Goal: Task Accomplishment & Management: Use online tool/utility

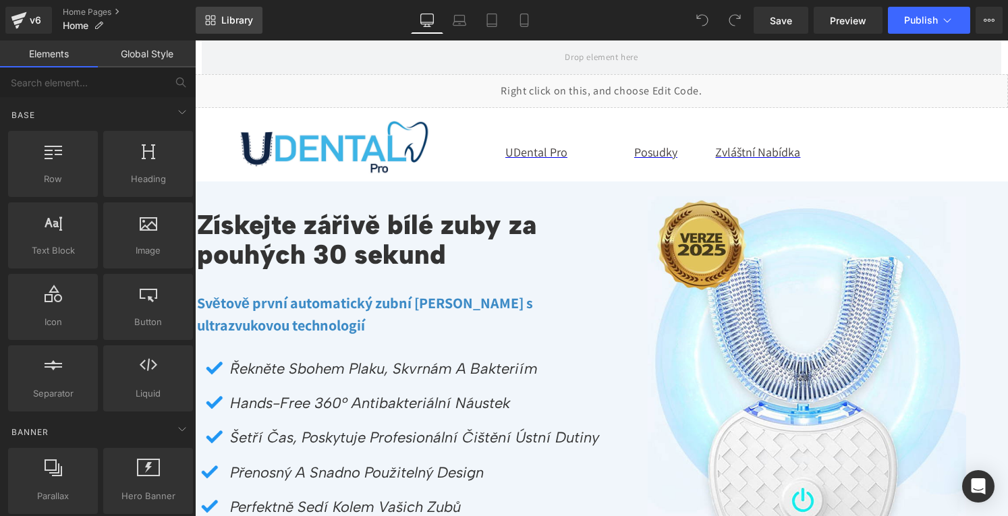
click at [249, 22] on span "Library" at bounding box center [237, 20] width 32 height 12
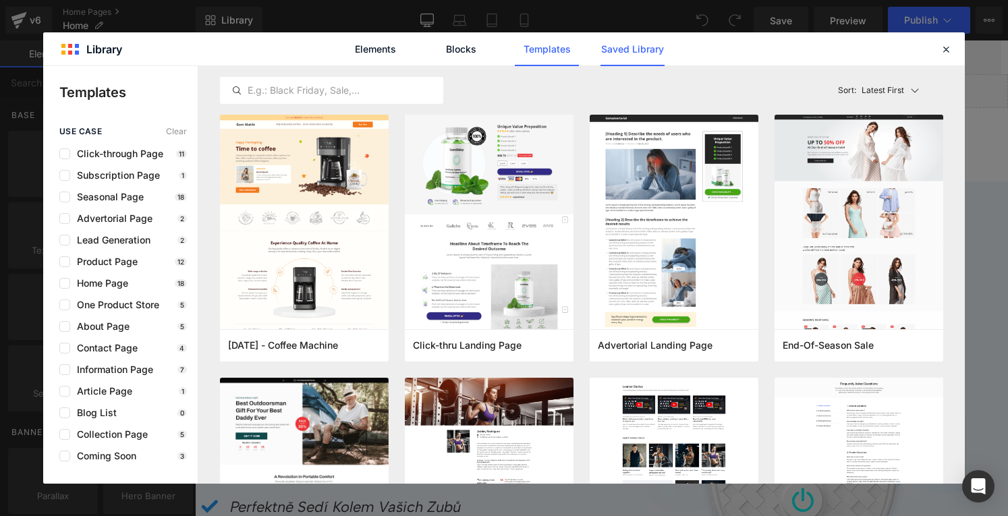
click at [620, 57] on link "Saved Library" at bounding box center [632, 49] width 64 height 34
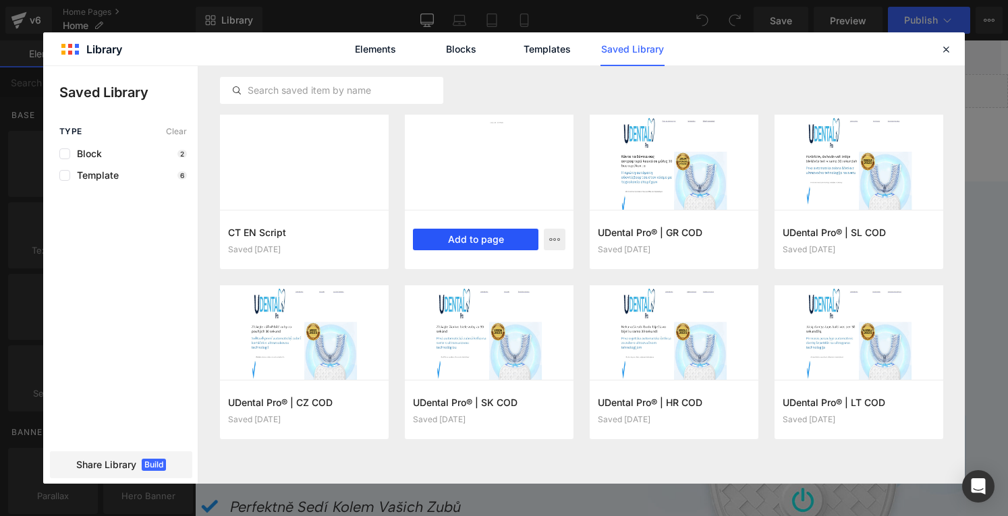
click at [484, 241] on button "Add to page" at bounding box center [475, 240] width 125 height 22
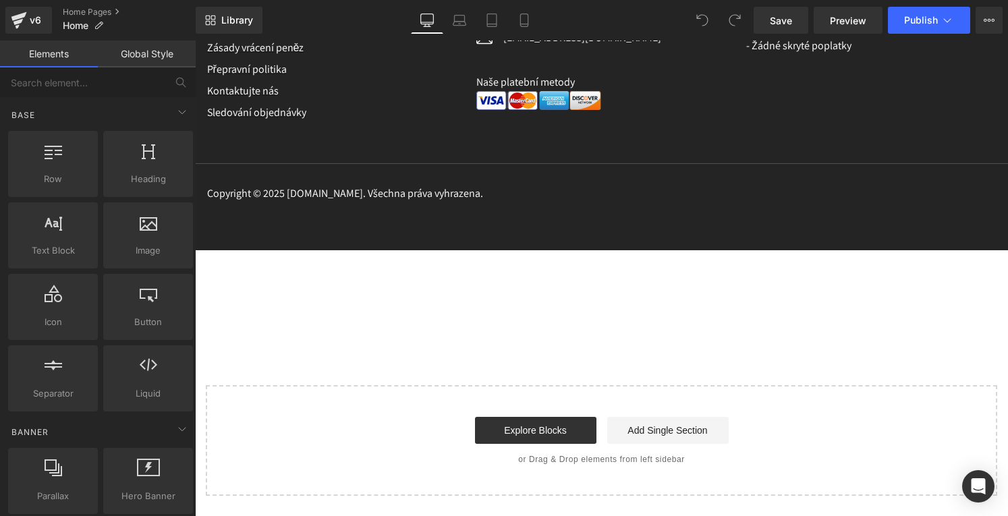
scroll to position [7939, 0]
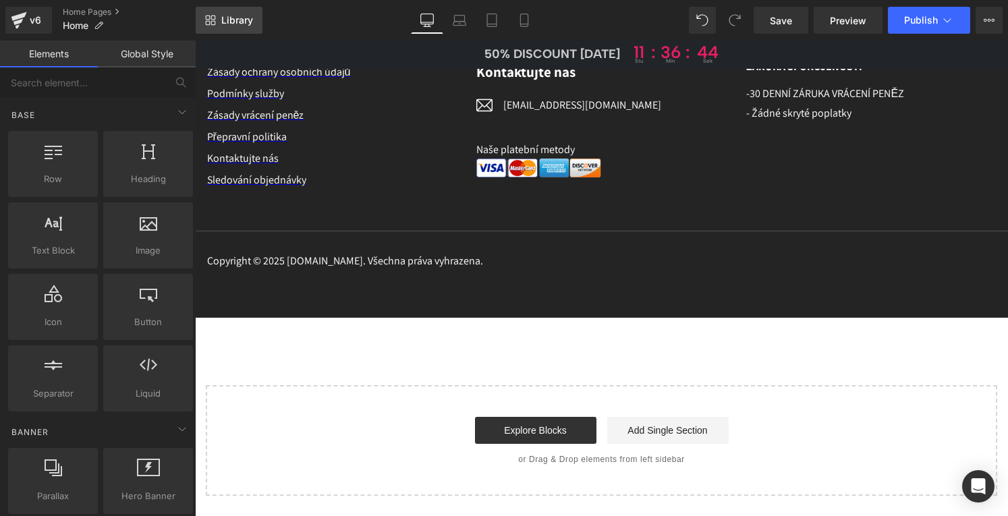
click at [232, 21] on span "Library" at bounding box center [237, 20] width 32 height 12
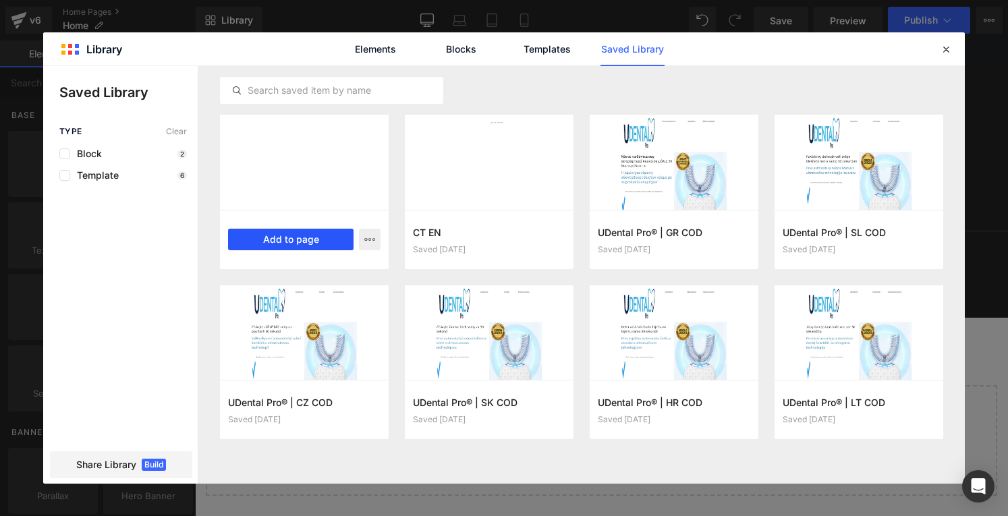
click at [300, 239] on button "Add to page" at bounding box center [290, 240] width 125 height 22
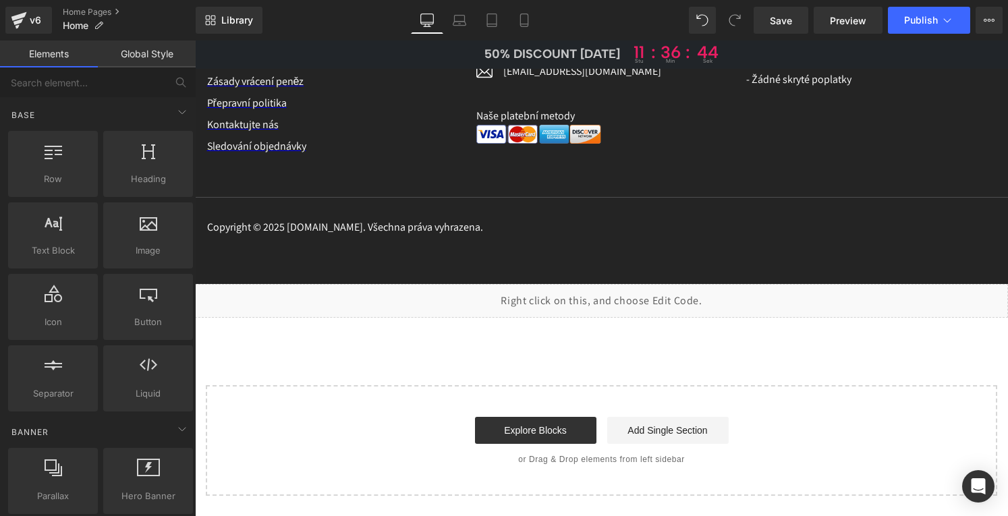
scroll to position [7973, 0]
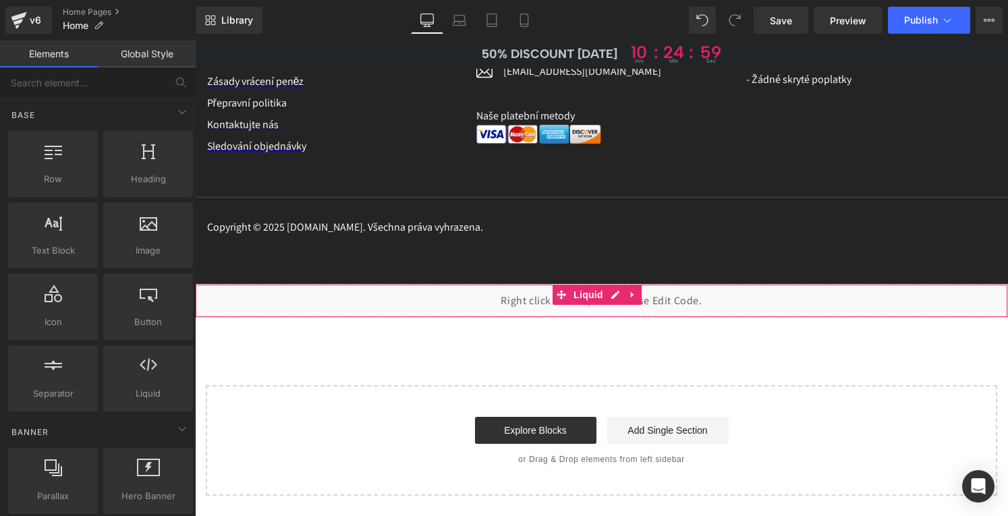
click at [613, 292] on div "Liquid" at bounding box center [601, 301] width 813 height 34
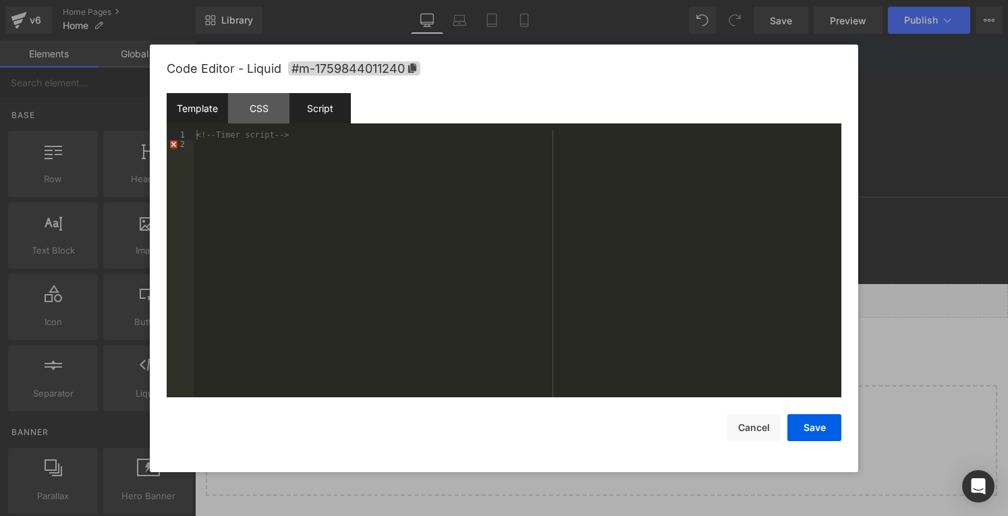
click at [310, 103] on div "Script" at bounding box center [319, 108] width 61 height 30
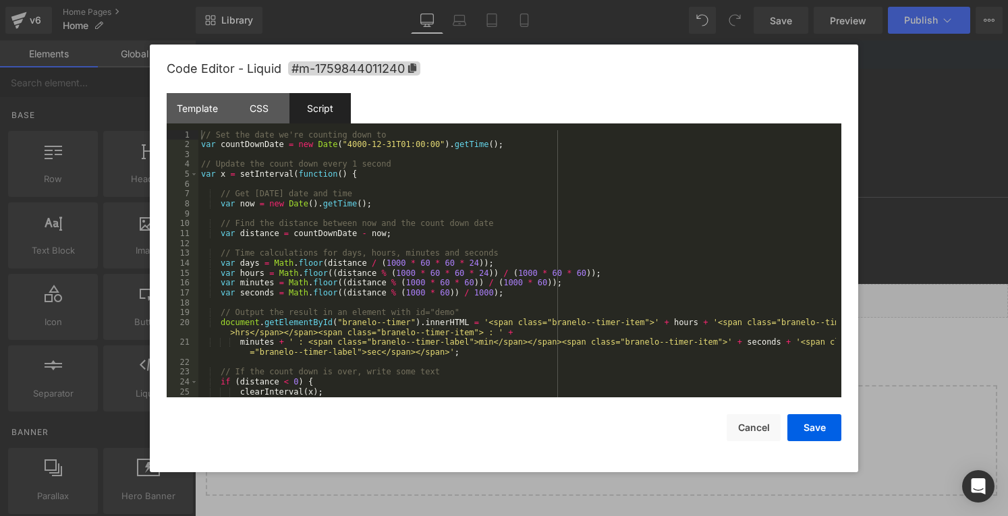
scroll to position [0, 0]
drag, startPoint x: 246, startPoint y: 331, endPoint x: 232, endPoint y: 331, distance: 13.5
click at [232, 331] on div "// Set the date we're counting down to var countDownDate = new Date ( "4000-12-…" at bounding box center [517, 273] width 638 height 287
drag, startPoint x: 468, startPoint y: 343, endPoint x: 455, endPoint y: 343, distance: 12.8
click at [455, 343] on div "// Set the date we're counting down to var countDownDate = new Date ( "4000-12-…" at bounding box center [517, 273] width 638 height 287
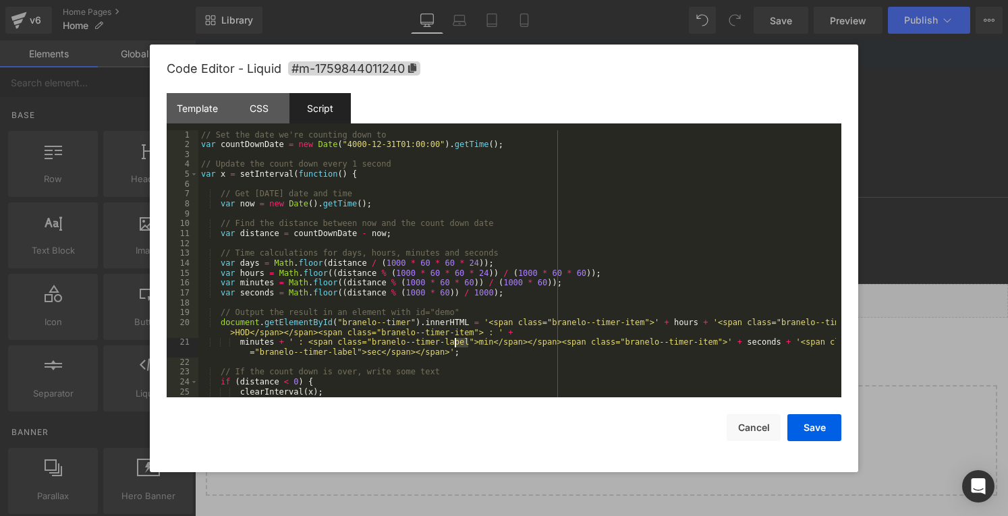
click at [245, 334] on div "// Set the date we're counting down to var countDownDate = new Date ( "4000-12-…" at bounding box center [517, 273] width 638 height 287
click at [365, 354] on div "// Set the date we're counting down to var countDownDate = new Date ( "4000-12-…" at bounding box center [517, 273] width 638 height 287
click at [815, 428] on button "Save" at bounding box center [814, 427] width 54 height 27
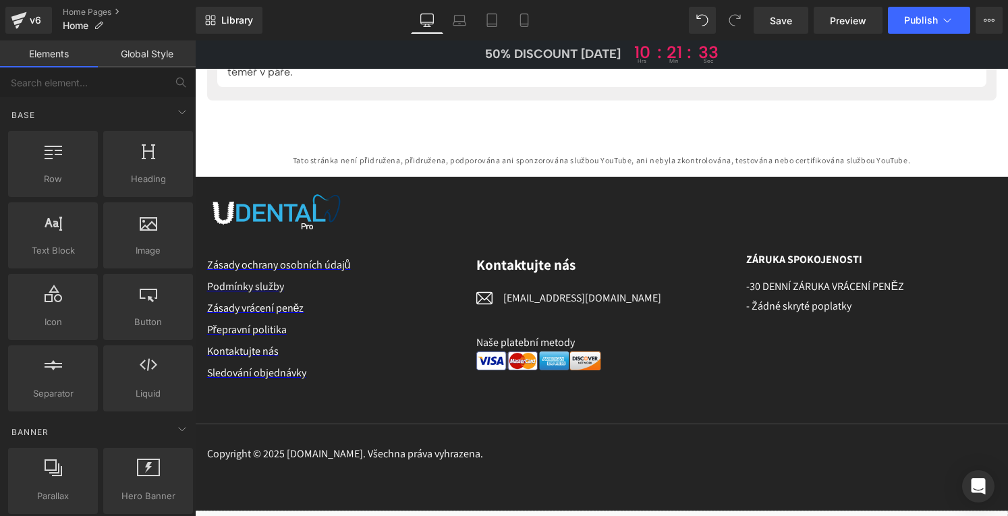
scroll to position [7906, 0]
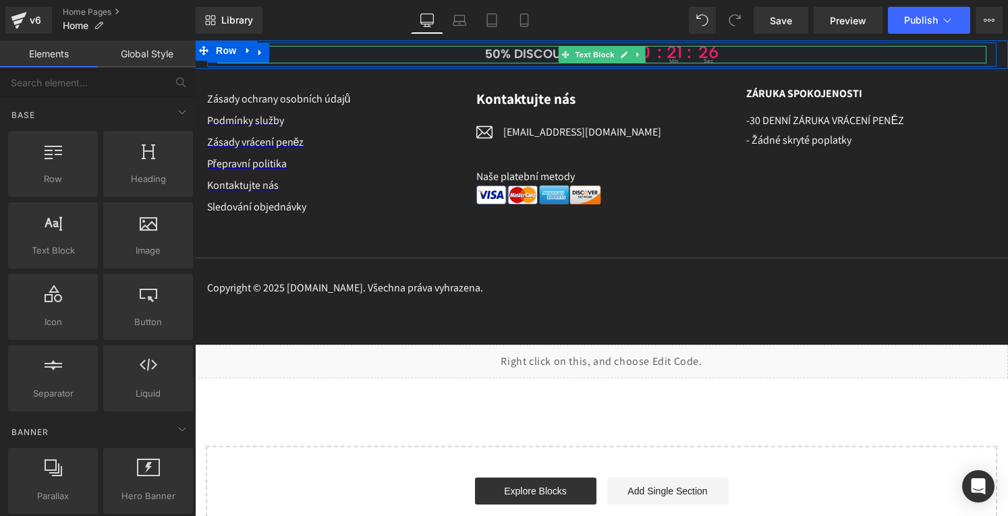
drag, startPoint x: 522, startPoint y: 57, endPoint x: 509, endPoint y: 57, distance: 13.5
click at [522, 57] on span "50% DISCOUNT [DATE]" at bounding box center [553, 54] width 136 height 15
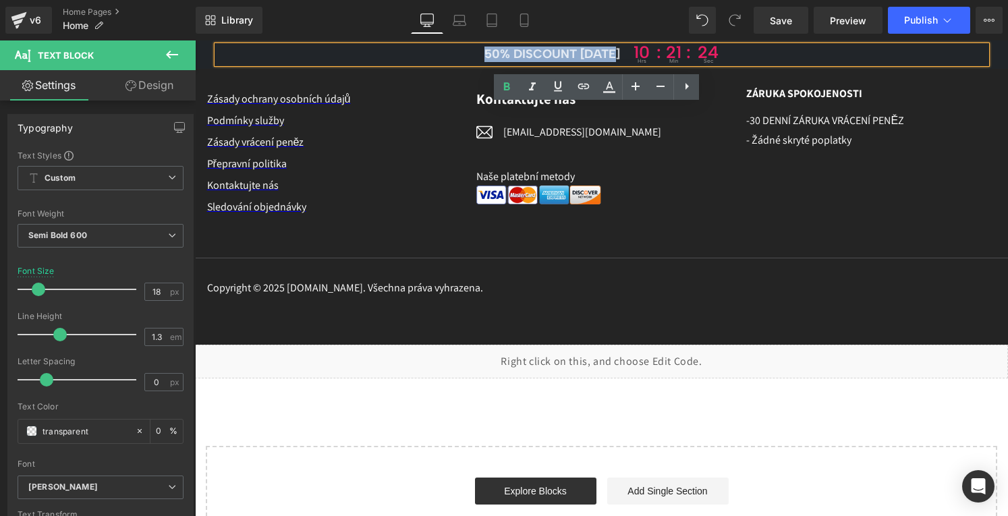
drag, startPoint x: 480, startPoint y: 54, endPoint x: 613, endPoint y: 54, distance: 132.2
click at [613, 54] on span "50% DISCOUNT [DATE]" at bounding box center [552, 54] width 136 height 15
paste div
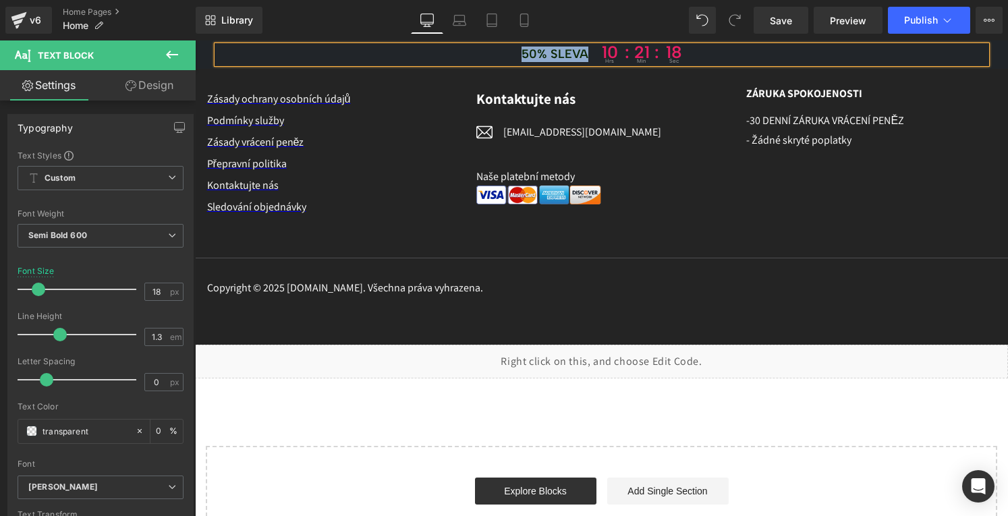
drag, startPoint x: 467, startPoint y: 54, endPoint x: 595, endPoint y: 54, distance: 128.2
click at [595, 54] on p "50% sleva 10 hrs : 21 : min 18 sec" at bounding box center [601, 55] width 769 height 18
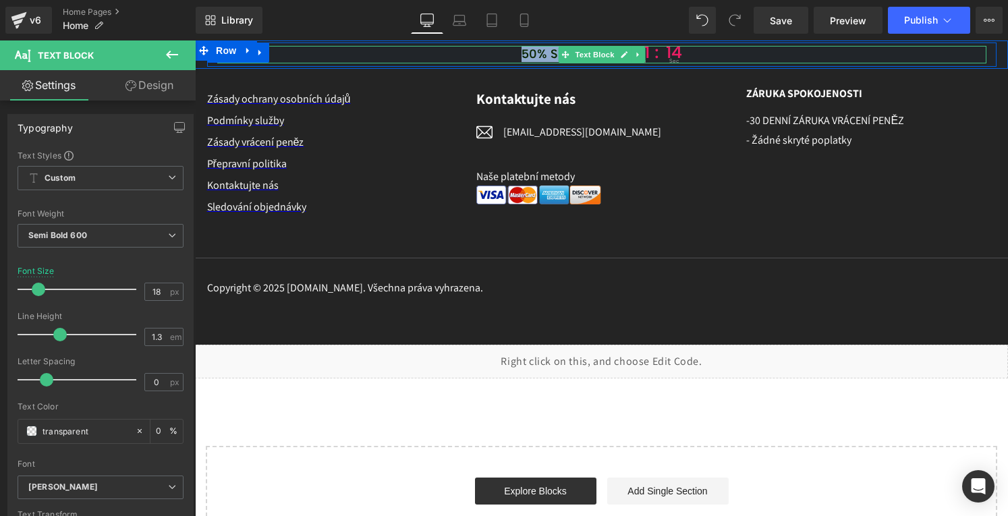
click at [509, 56] on p "50% sleva 10 hrs : 21 : min 14 sec" at bounding box center [601, 55] width 769 height 18
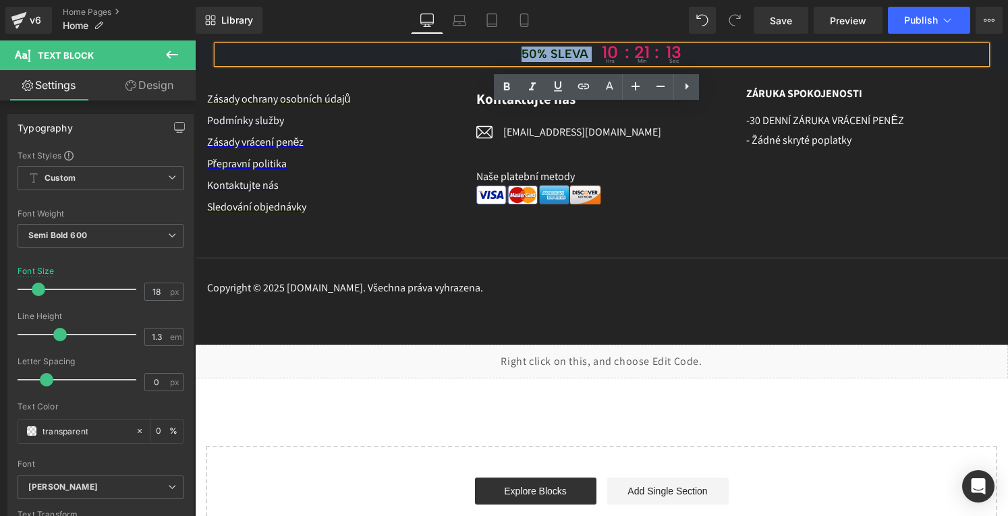
drag, startPoint x: 509, startPoint y: 55, endPoint x: 592, endPoint y: 55, distance: 83.0
click at [592, 55] on p "50% sleva 10 hrs : 21 : min 13 sec" at bounding box center [601, 55] width 769 height 18
click at [607, 94] on icon at bounding box center [609, 87] width 16 height 16
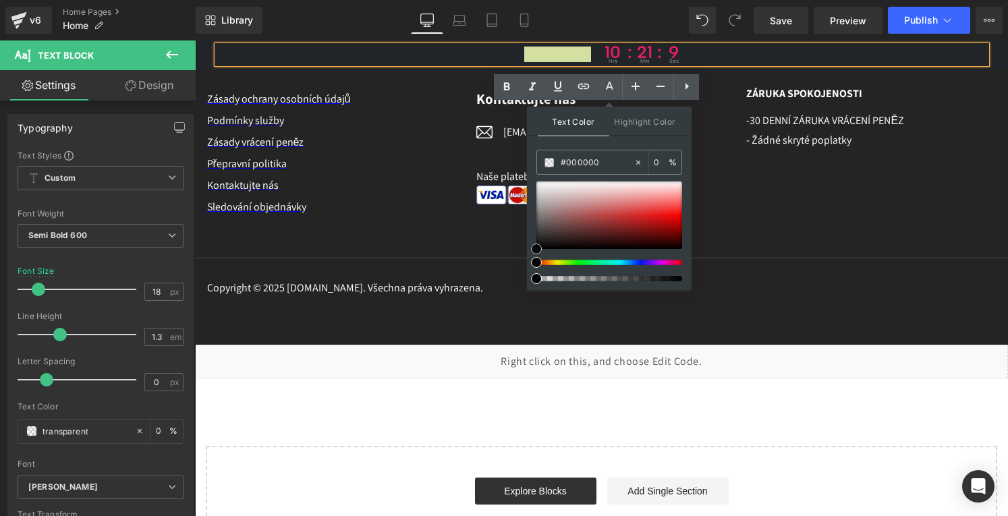
click at [551, 195] on div at bounding box center [609, 214] width 146 height 67
drag, startPoint x: 551, startPoint y: 195, endPoint x: 528, endPoint y: 172, distance: 32.4
click at [528, 172] on div "Text Color Highlight Color #333333 #000000 0 % transparent 0 %" at bounding box center [609, 199] width 165 height 184
drag, startPoint x: 662, startPoint y: 161, endPoint x: 649, endPoint y: 161, distance: 12.8
click at [649, 161] on div "0 %" at bounding box center [665, 162] width 32 height 24
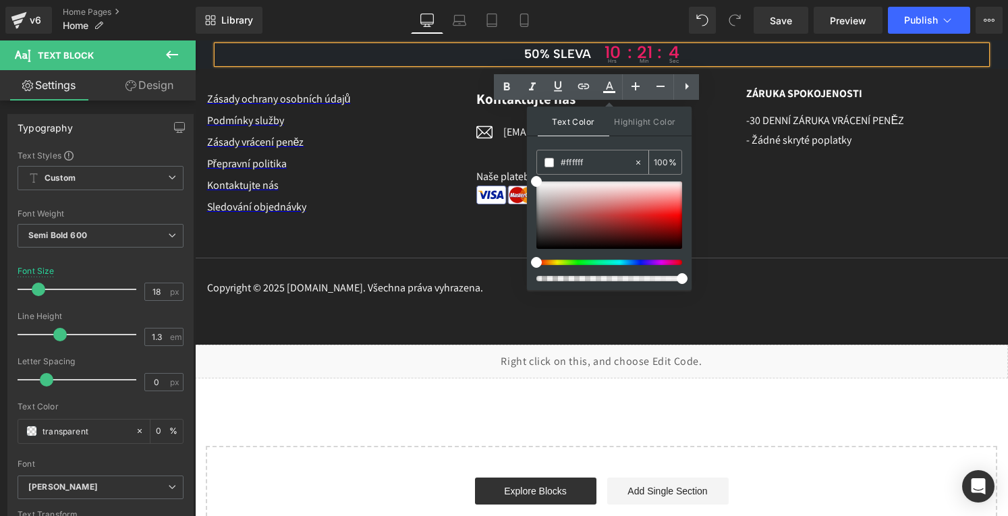
type input "100"
click at [627, 157] on input "#000000" at bounding box center [597, 162] width 73 height 15
click at [549, 160] on span at bounding box center [548, 162] width 9 height 9
drag, startPoint x: 534, startPoint y: 182, endPoint x: 530, endPoint y: 170, distance: 12.6
click at [530, 170] on div "Text Color Highlight Color #333333 #000000 100 % transparent 0 %" at bounding box center [609, 199] width 165 height 184
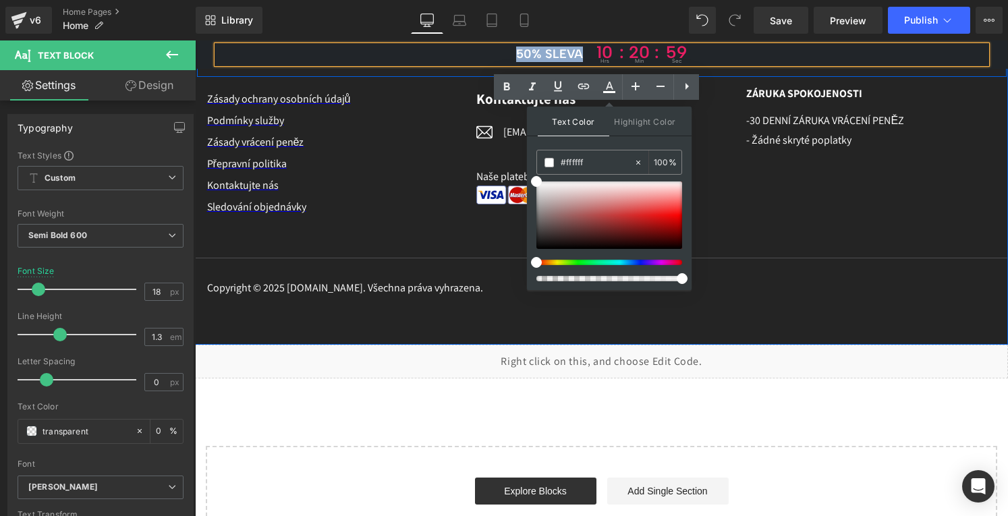
click at [444, 76] on div "Image Row" at bounding box center [602, 48] width 810 height 57
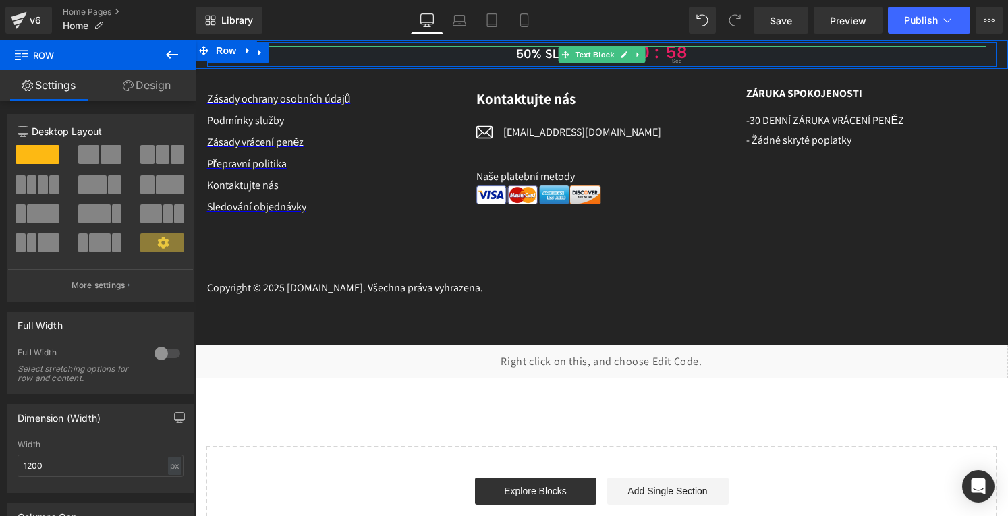
click at [544, 53] on span "50% sleva" at bounding box center [549, 55] width 67 height 16
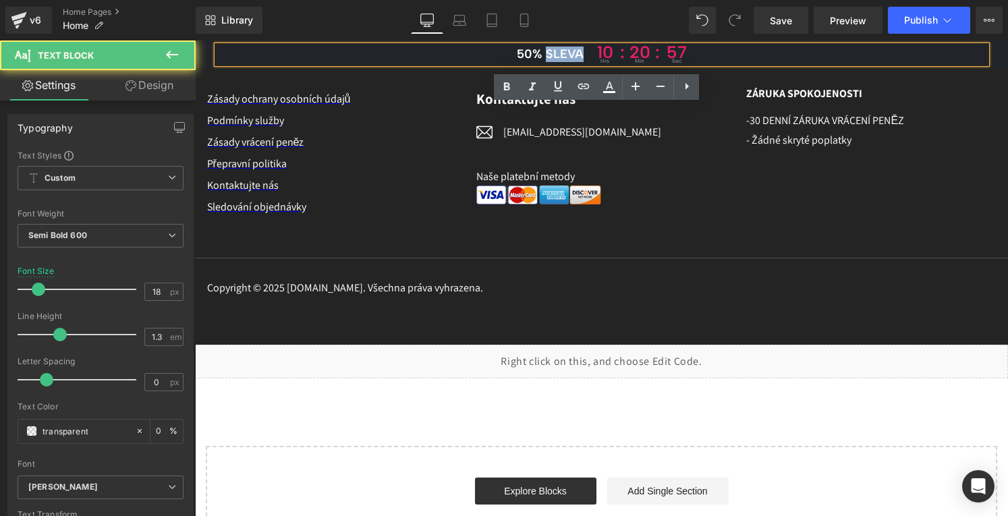
click at [544, 53] on span "50% sleva" at bounding box center [550, 55] width 67 height 16
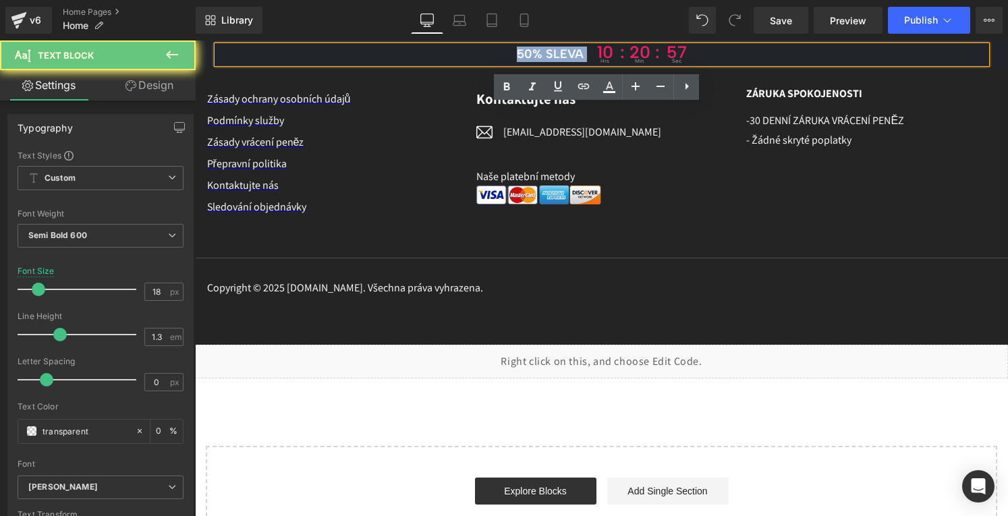
click at [544, 53] on span "50% sleva" at bounding box center [550, 55] width 67 height 16
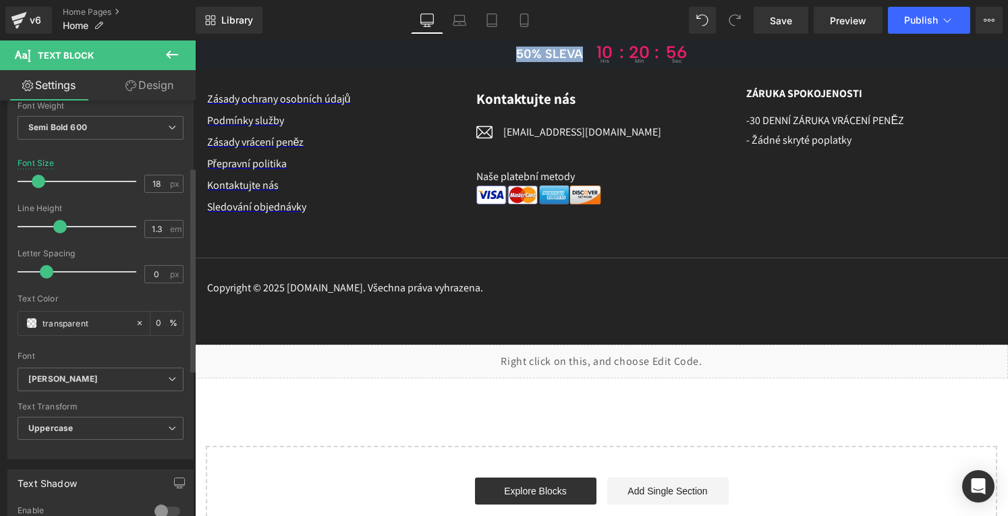
scroll to position [135, 0]
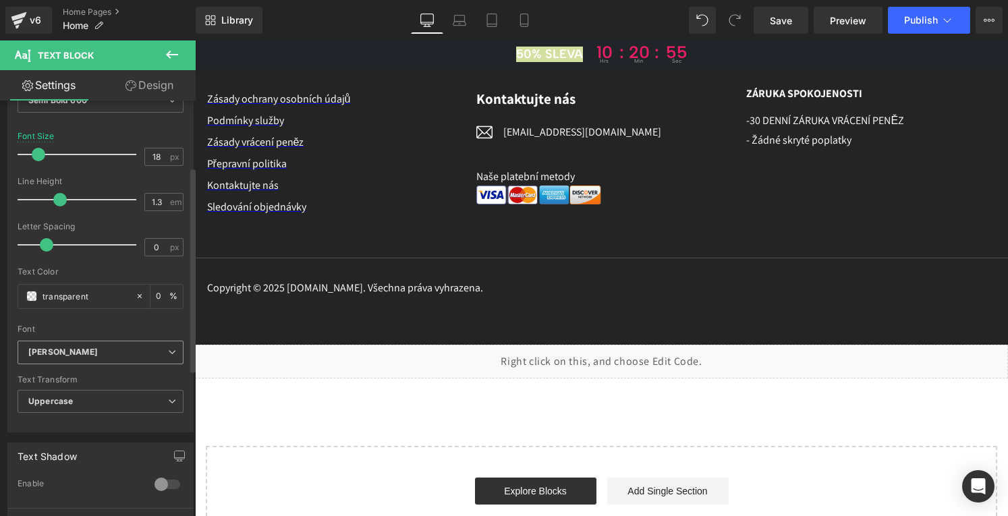
click at [85, 347] on b "[PERSON_NAME]" at bounding box center [98, 352] width 140 height 11
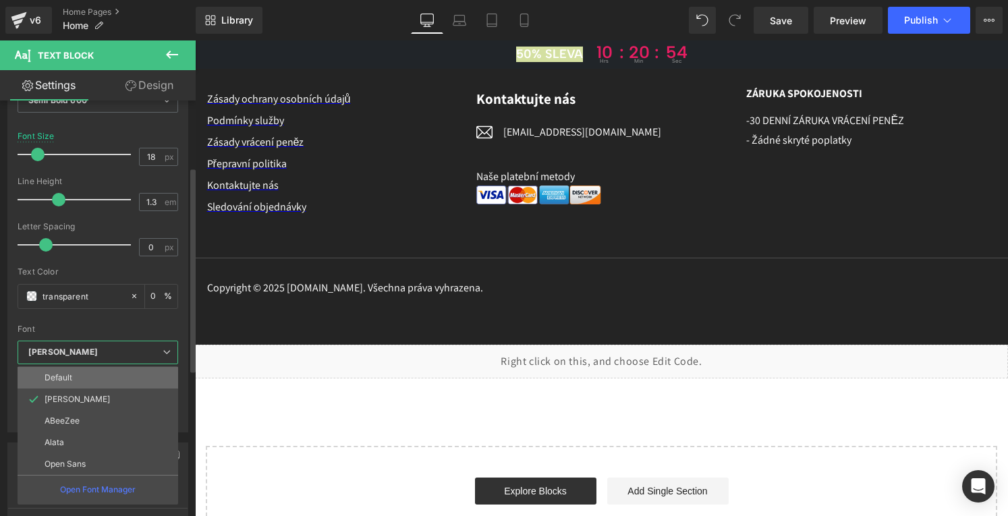
click at [75, 376] on li "Default" at bounding box center [98, 378] width 161 height 22
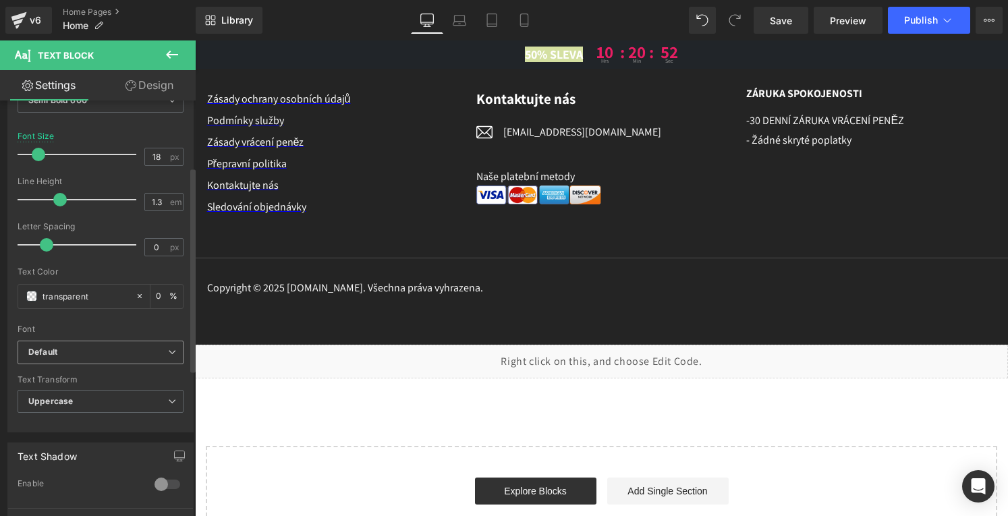
click at [80, 350] on b "Default" at bounding box center [98, 352] width 140 height 11
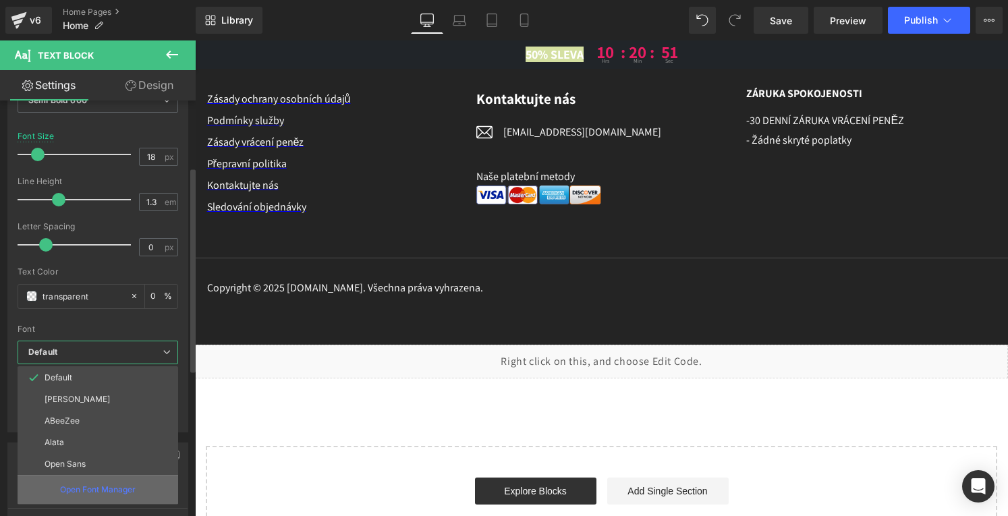
click at [99, 484] on p "Open Font Manager" at bounding box center [98, 490] width 76 height 12
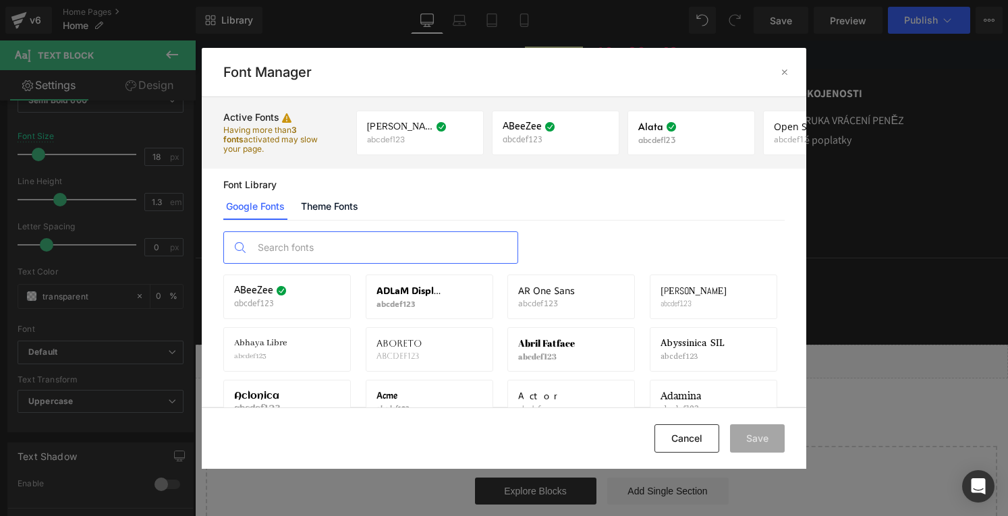
click at [281, 245] on input "text" at bounding box center [384, 247] width 266 height 31
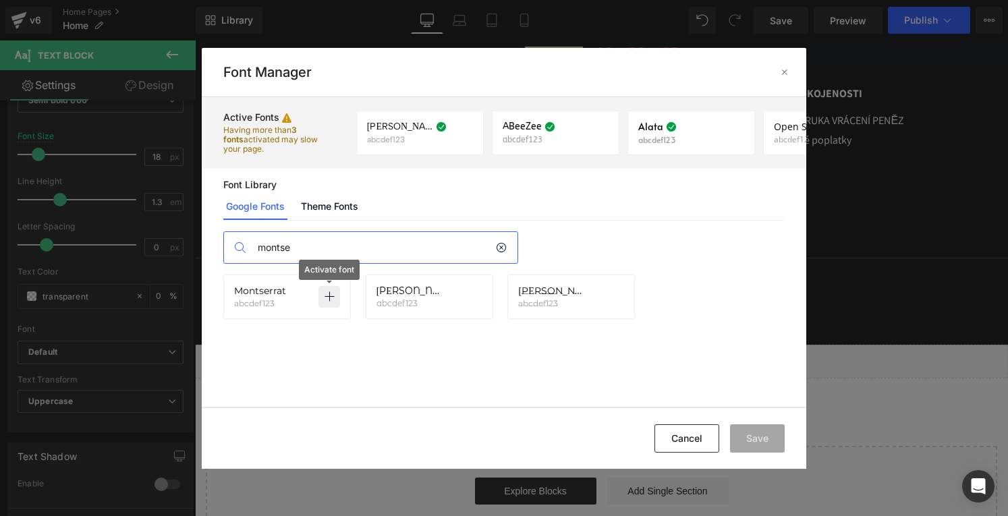
type input "montse"
click at [328, 292] on icon at bounding box center [329, 296] width 11 height 11
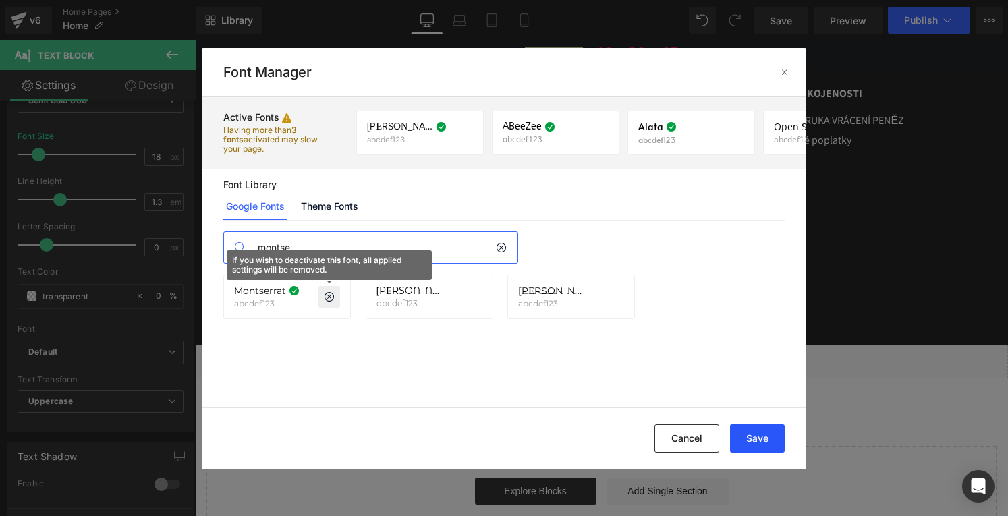
click at [754, 434] on button "Save" at bounding box center [757, 438] width 55 height 28
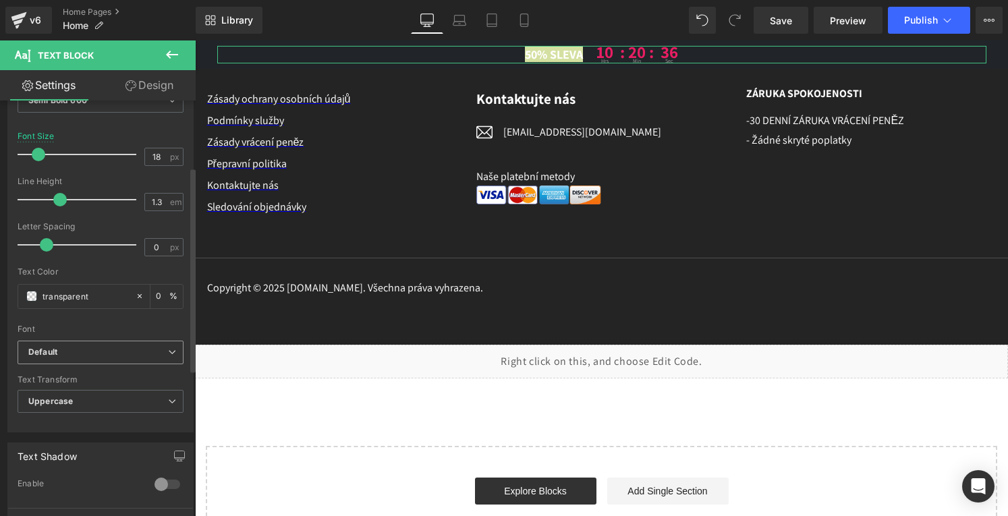
click at [70, 352] on b "Default" at bounding box center [98, 352] width 140 height 11
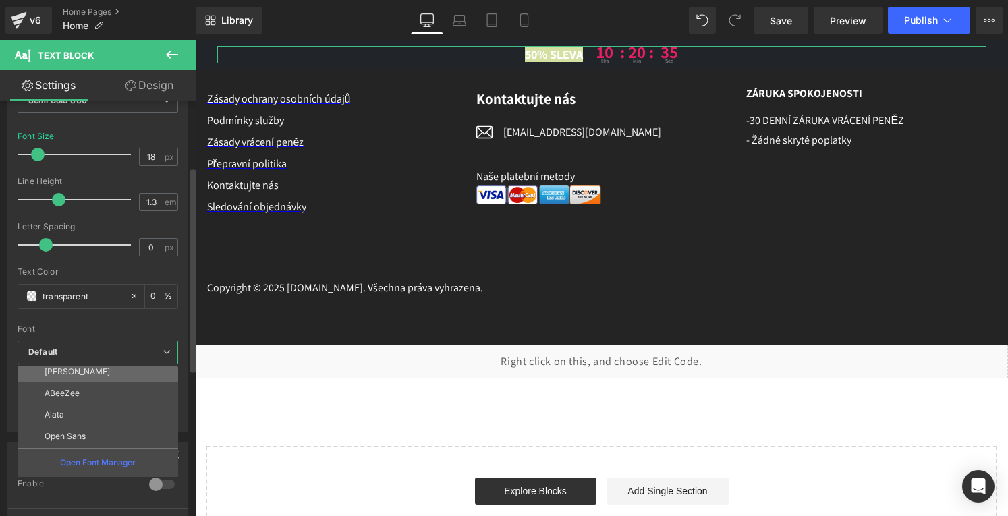
scroll to position [49, 0]
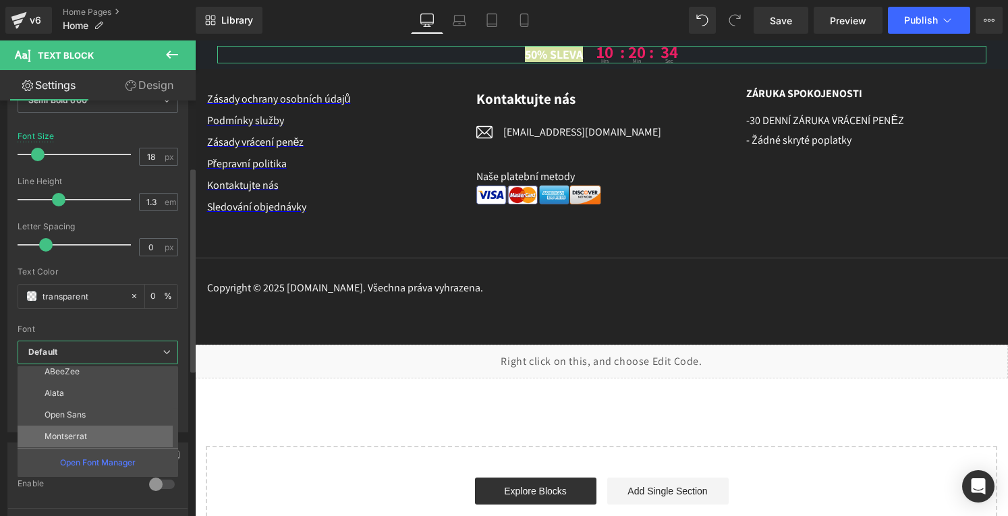
click at [70, 428] on li "Montserrat" at bounding box center [101, 437] width 167 height 22
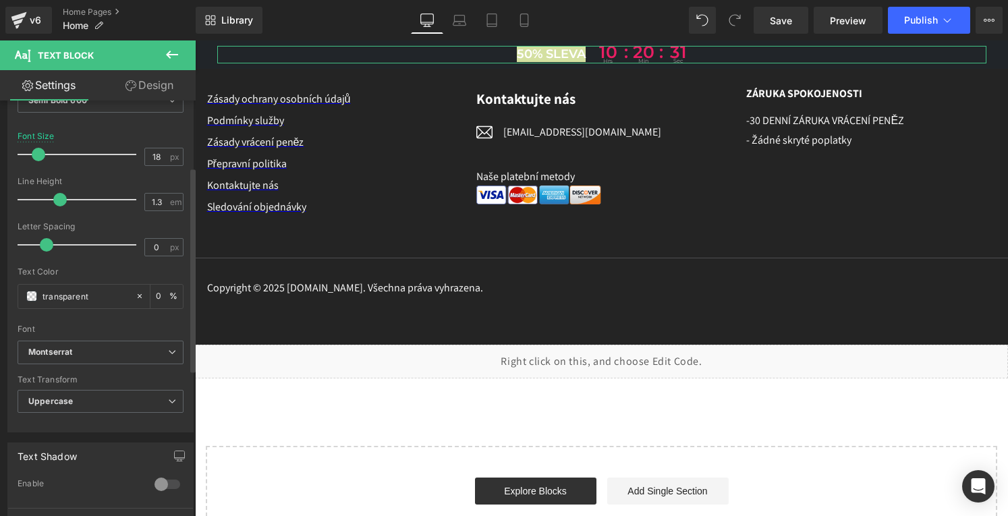
click at [124, 430] on div "Typography Text Styles Custom Custom Setup Global Style Custom Setup Global Sty…" at bounding box center [100, 205] width 186 height 453
click at [136, 375] on div "Text Transform" at bounding box center [101, 379] width 166 height 9
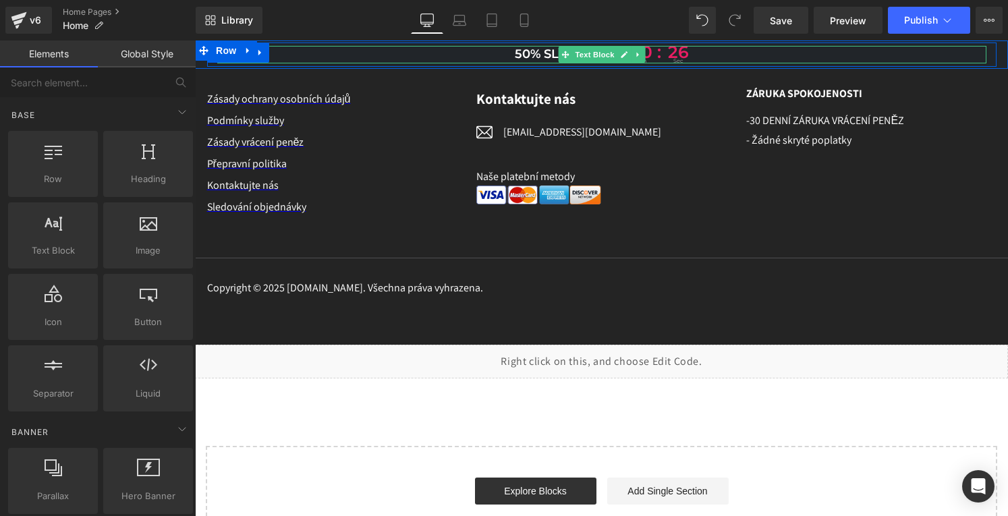
click at [542, 56] on span "50% sleva" at bounding box center [549, 55] width 69 height 16
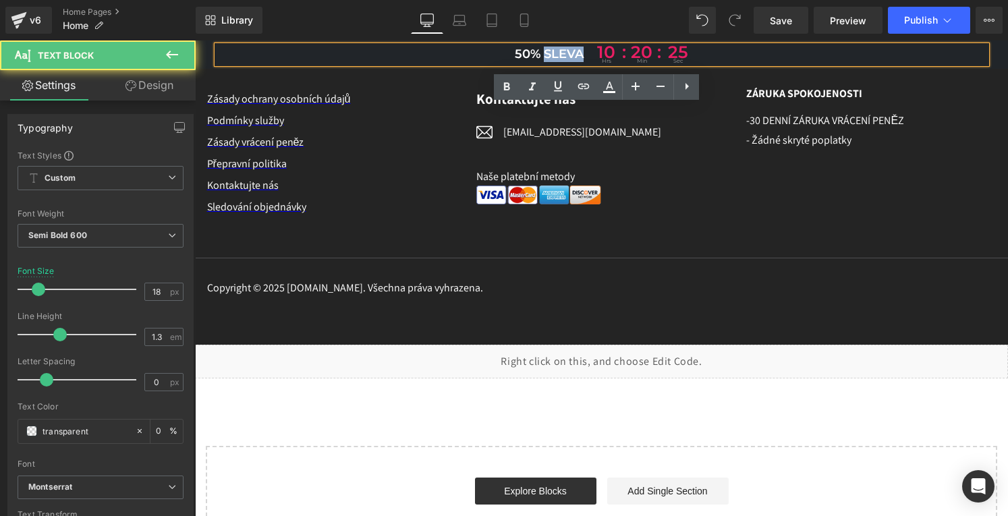
click at [542, 56] on span "50% sleva" at bounding box center [549, 55] width 69 height 16
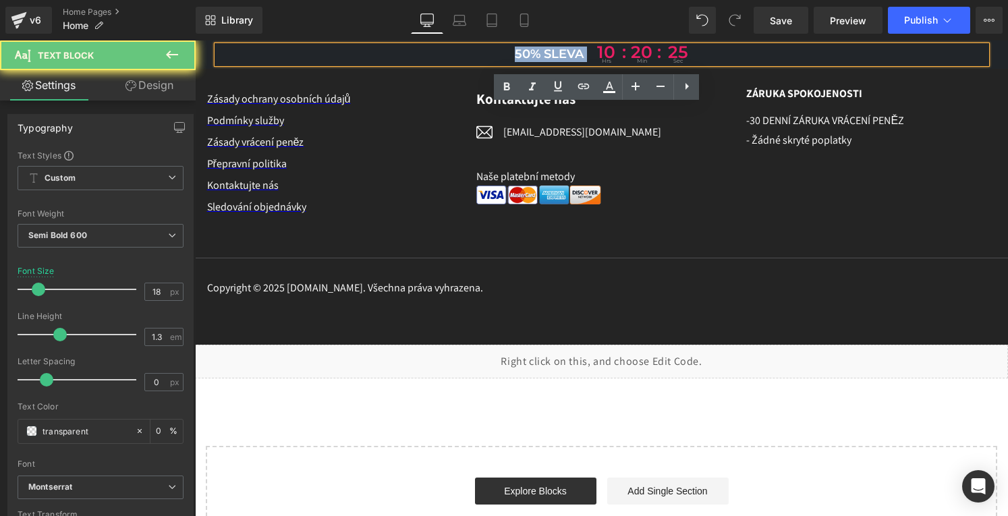
click at [542, 56] on span "50% sleva" at bounding box center [549, 55] width 69 height 16
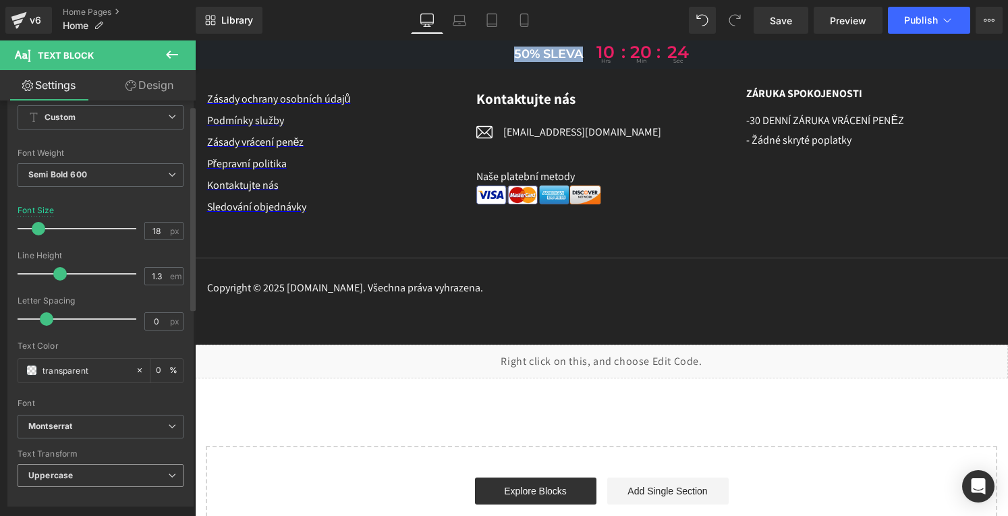
scroll to position [135, 0]
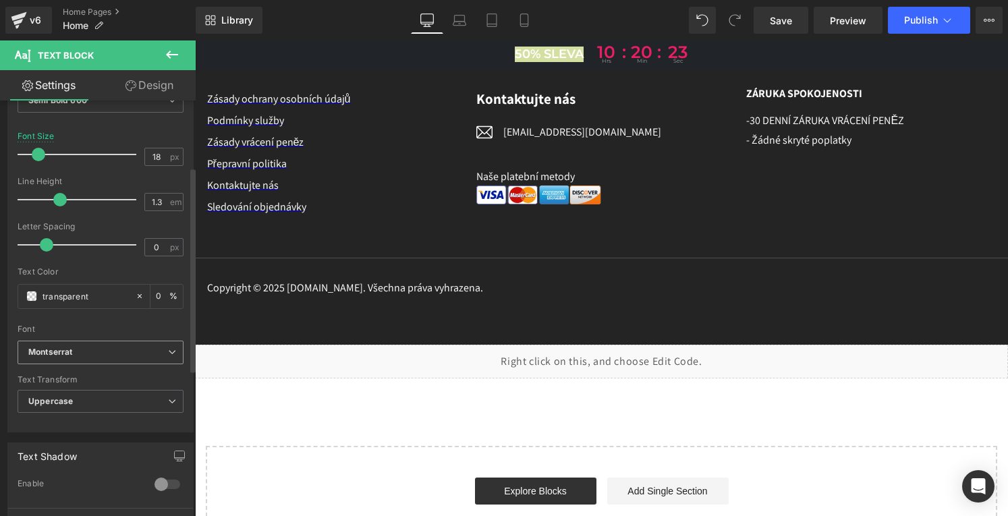
click at [62, 357] on span "Montserrat" at bounding box center [101, 353] width 166 height 24
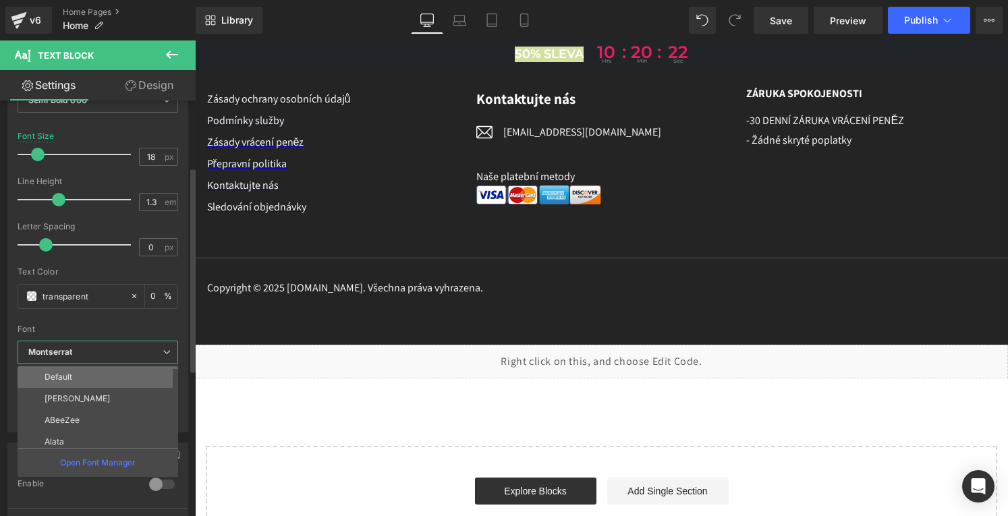
click at [65, 376] on p "Default" at bounding box center [59, 376] width 28 height 9
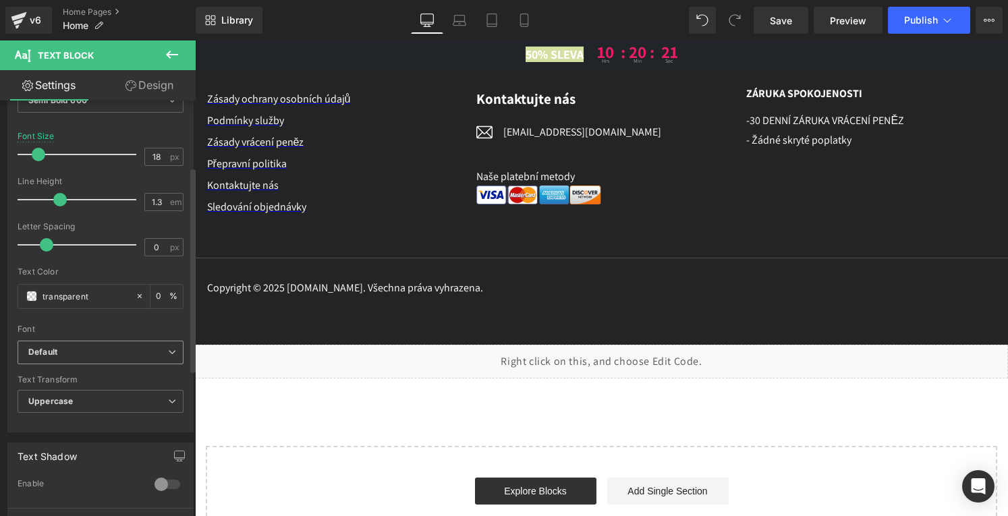
click at [65, 350] on b "Default" at bounding box center [98, 352] width 140 height 11
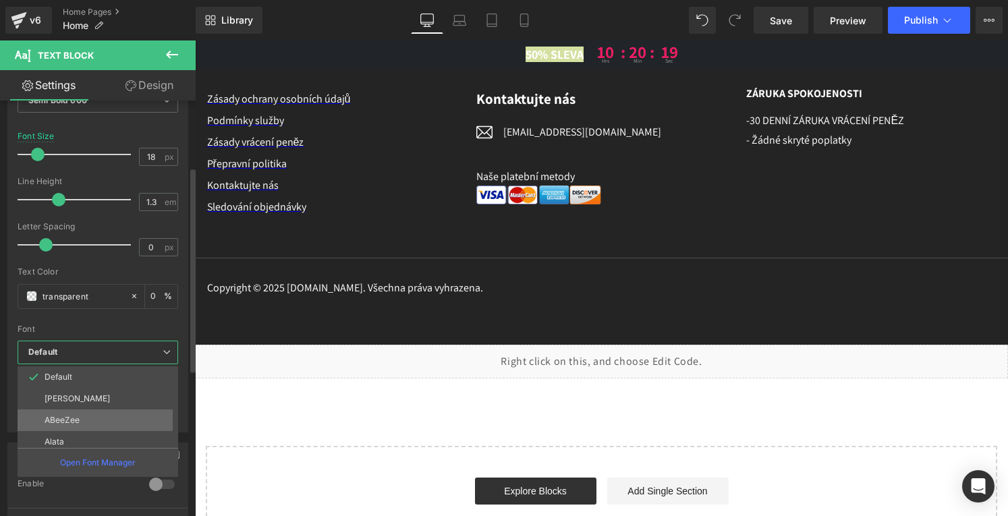
scroll to position [49, 0]
click at [67, 434] on p "Montserrat" at bounding box center [66, 436] width 43 height 9
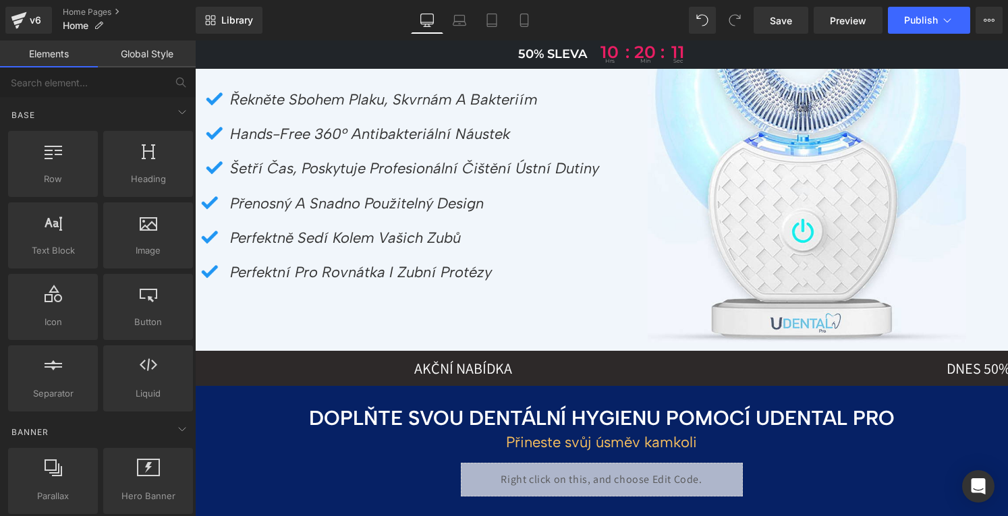
scroll to position [0, 0]
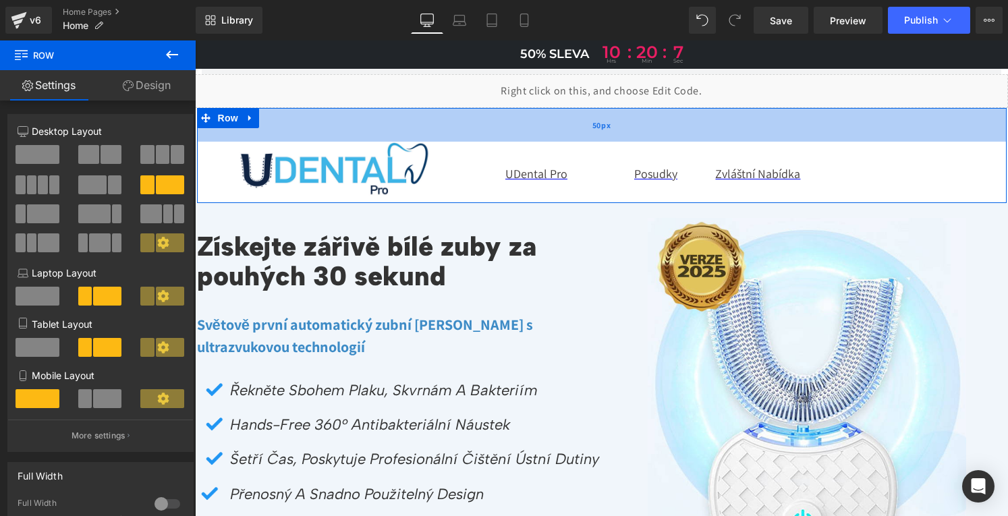
drag, startPoint x: 389, startPoint y: 109, endPoint x: 393, endPoint y: 130, distance: 22.0
click at [393, 130] on div "50px" at bounding box center [602, 125] width 810 height 34
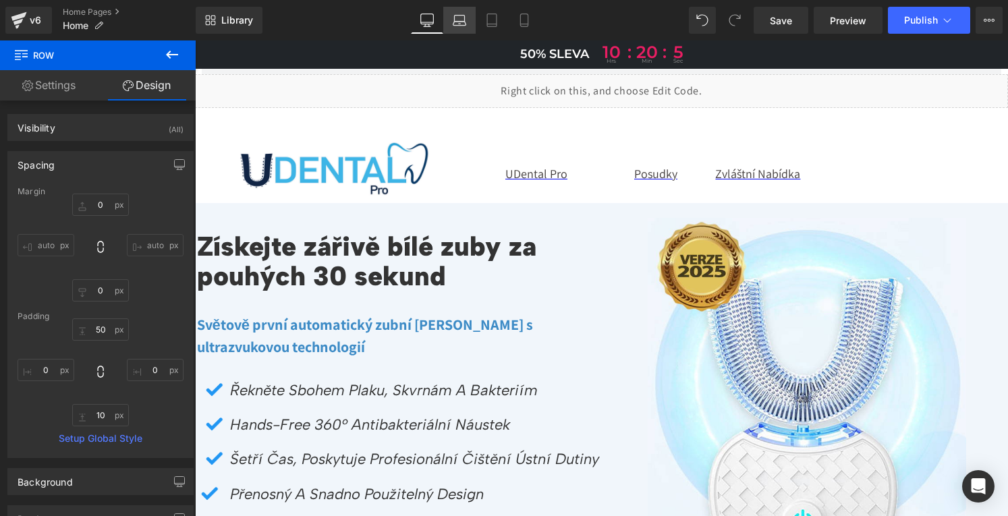
click at [458, 26] on icon at bounding box center [459, 19] width 13 height 13
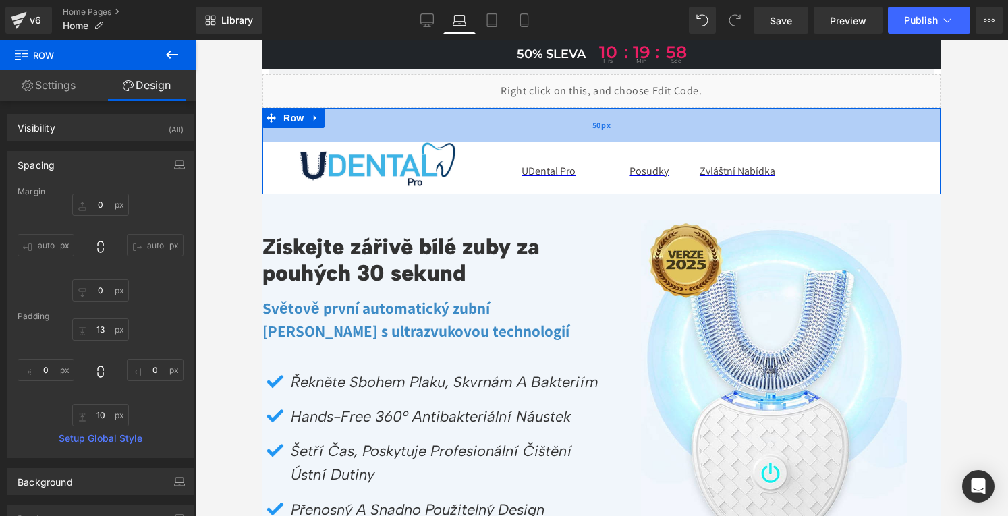
drag, startPoint x: 368, startPoint y: 109, endPoint x: 370, endPoint y: 134, distance: 25.0
click at [370, 134] on div "50px" at bounding box center [601, 125] width 678 height 34
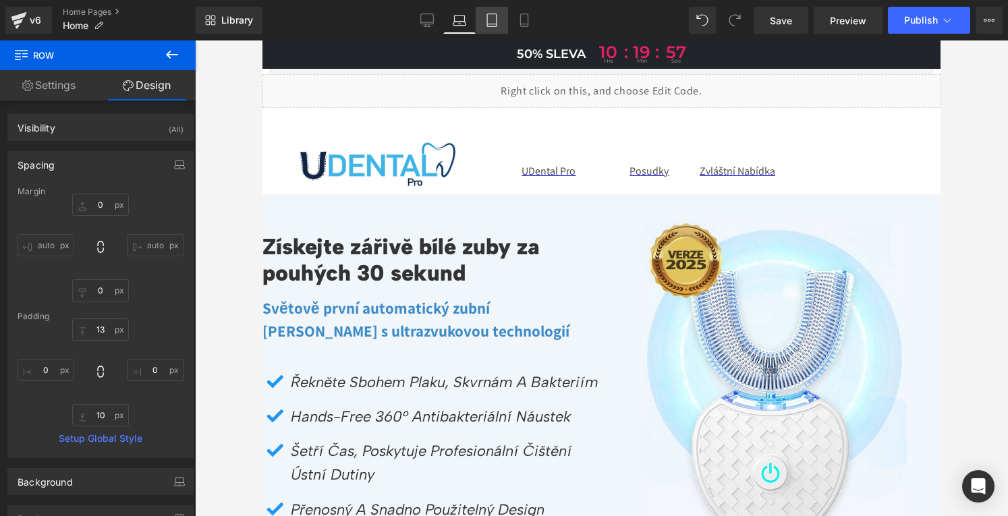
click at [486, 18] on icon at bounding box center [491, 19] width 13 height 13
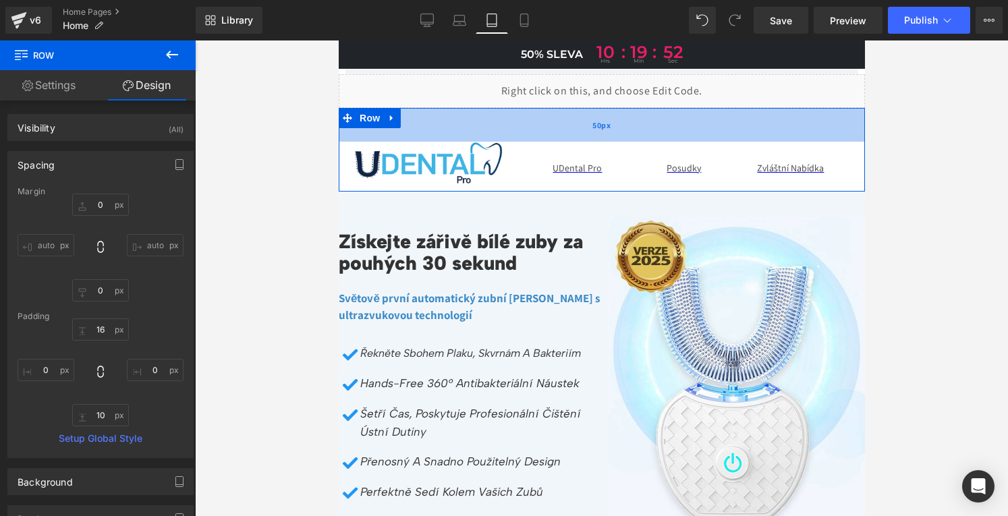
drag, startPoint x: 403, startPoint y: 110, endPoint x: 402, endPoint y: 133, distance: 23.0
click at [402, 133] on div "50px" at bounding box center [601, 125] width 526 height 34
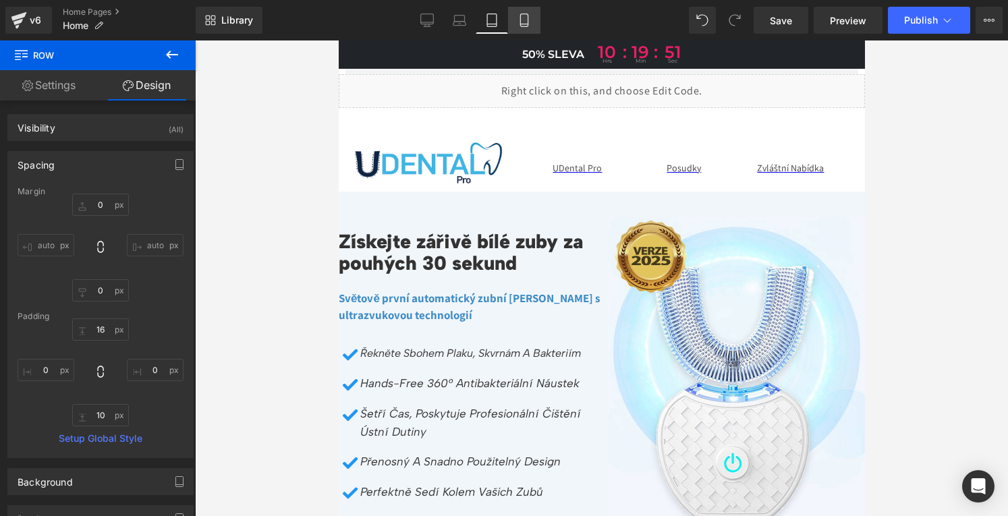
click at [529, 20] on icon at bounding box center [523, 19] width 13 height 13
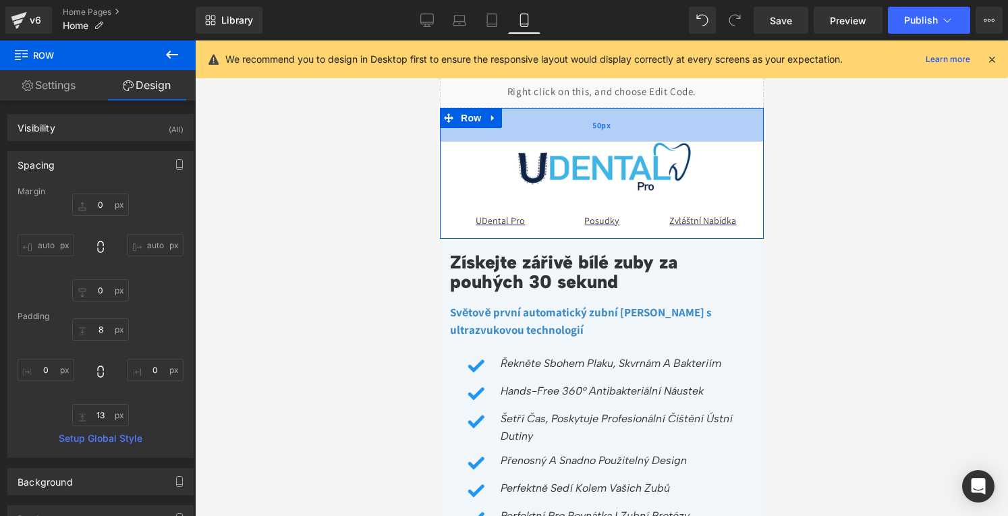
drag, startPoint x: 534, startPoint y: 113, endPoint x: 532, endPoint y: 141, distance: 28.4
click at [532, 141] on div "50px" at bounding box center [601, 125] width 324 height 34
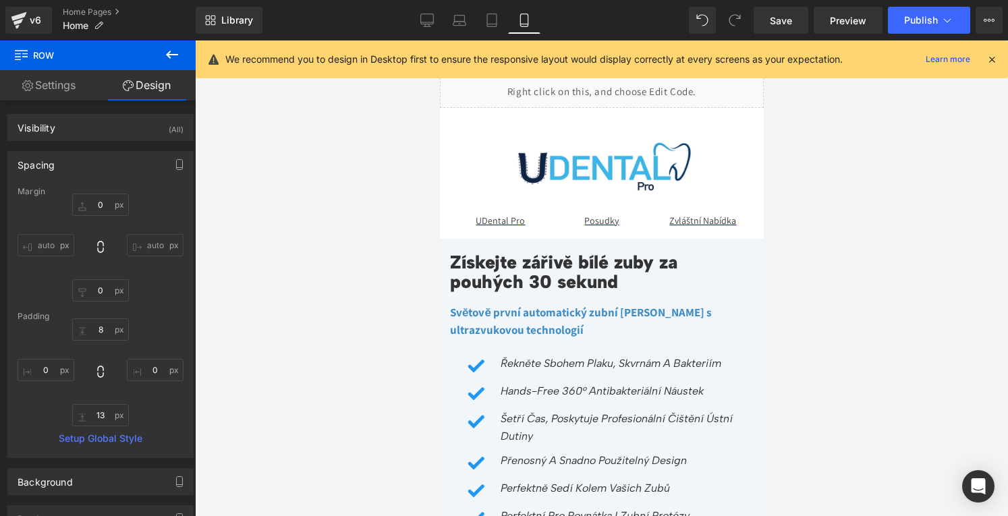
click at [845, 185] on div at bounding box center [601, 278] width 813 height 476
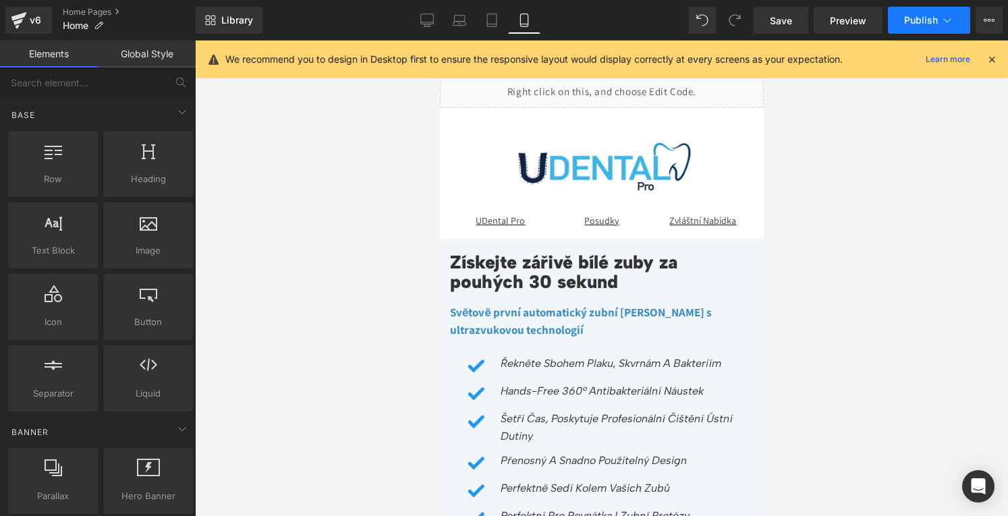
click at [922, 20] on span "Publish" at bounding box center [921, 20] width 34 height 11
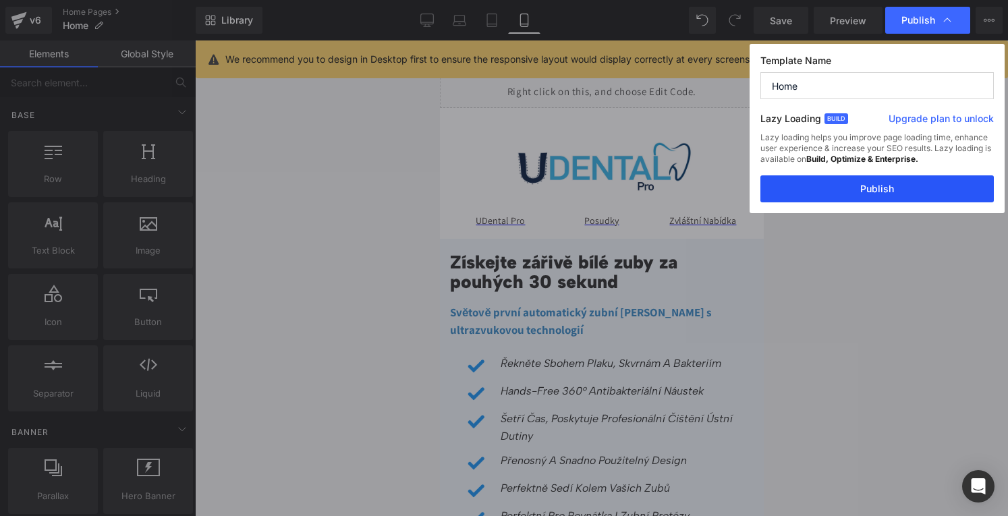
click at [885, 191] on button "Publish" at bounding box center [876, 188] width 233 height 27
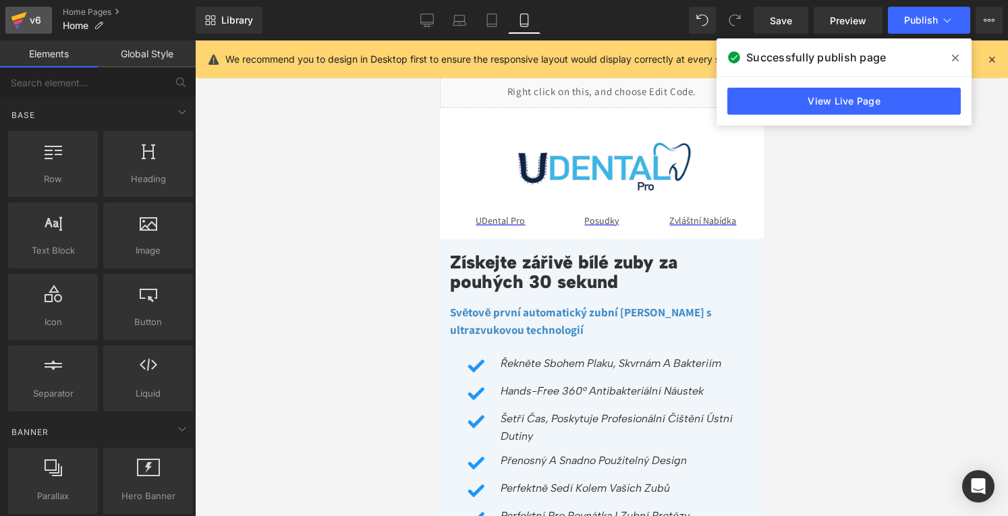
click at [23, 24] on icon at bounding box center [19, 20] width 16 height 34
